Goal: Task Accomplishment & Management: Manage account settings

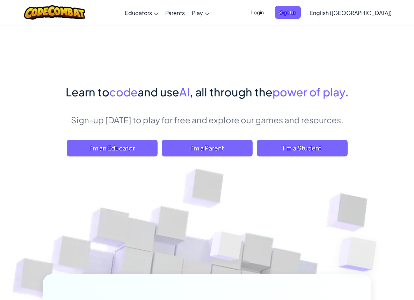
click at [302, 19] on div "Login Sign Up English ([GEOGRAPHIC_DATA]) English ([GEOGRAPHIC_DATA]) English (…" at bounding box center [319, 12] width 152 height 19
click at [268, 16] on span "Login" at bounding box center [257, 12] width 21 height 13
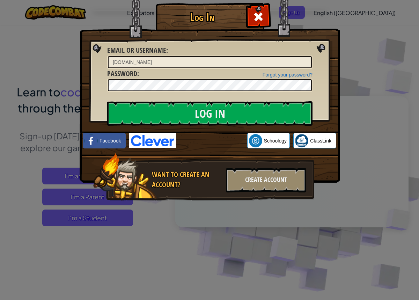
click at [174, 91] on div at bounding box center [209, 85] width 205 height 13
click at [121, 63] on input "[DOMAIN_NAME]" at bounding box center [210, 62] width 204 height 12
type input "[DOMAIN_NAME]"
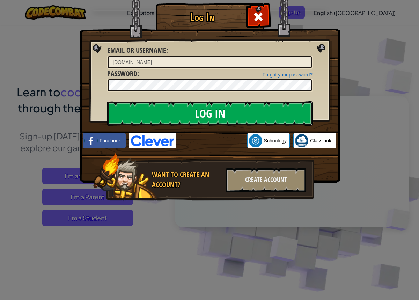
click at [220, 115] on input "Log In" at bounding box center [209, 113] width 205 height 24
